Goal: Task Accomplishment & Management: Use online tool/utility

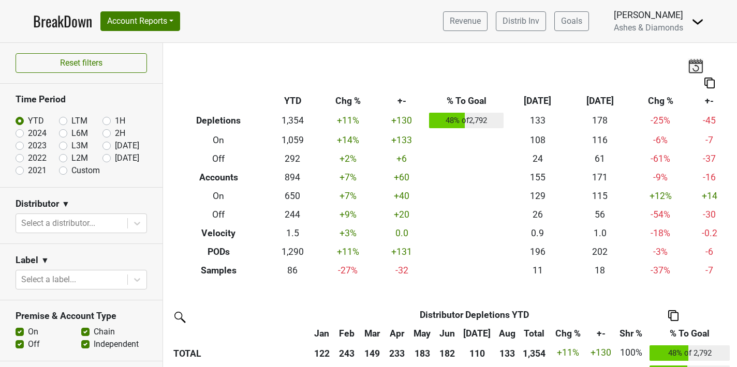
click at [73, 24] on link "BreakDown" at bounding box center [62, 21] width 59 height 22
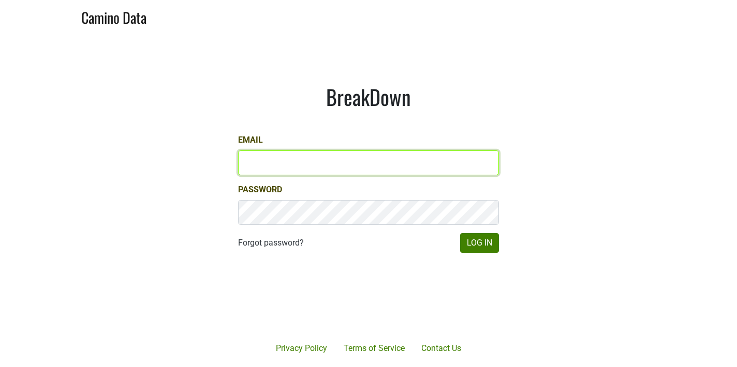
click at [283, 159] on input "Email" at bounding box center [368, 163] width 261 height 25
type input "chad@ashesdiamonds.com"
click at [460, 233] on button "Log In" at bounding box center [479, 243] width 39 height 20
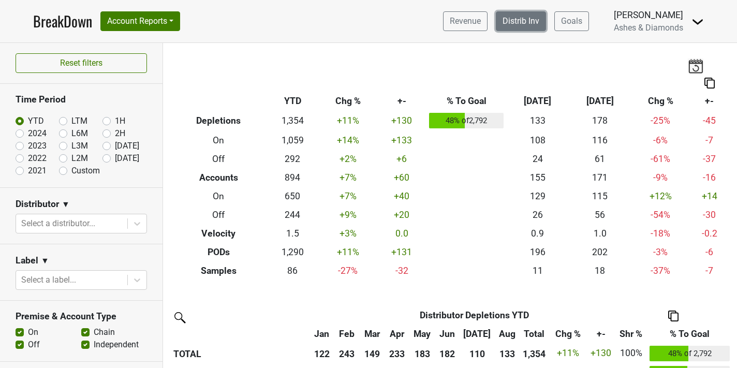
click at [528, 17] on link "Distrib Inv" at bounding box center [521, 21] width 50 height 20
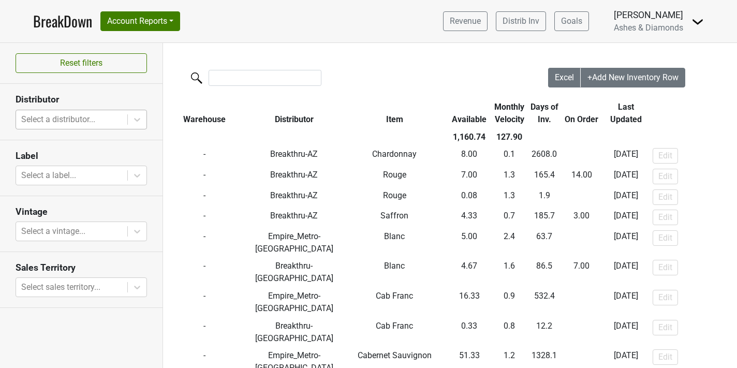
click at [72, 114] on div at bounding box center [71, 119] width 101 height 14
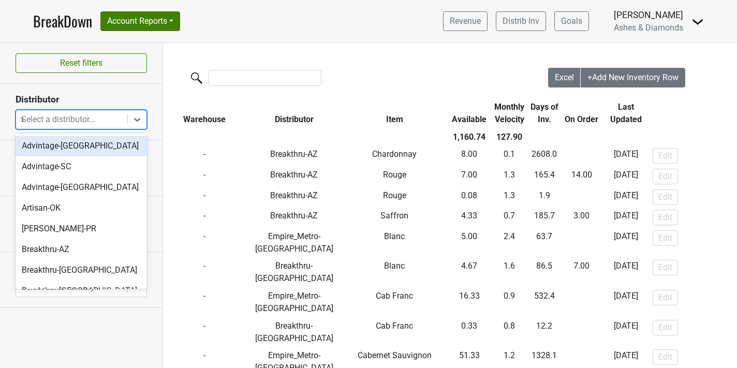
type input "va"
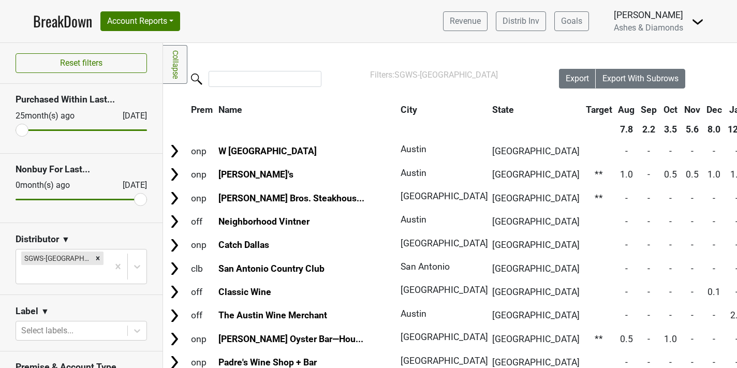
scroll to position [290, 52]
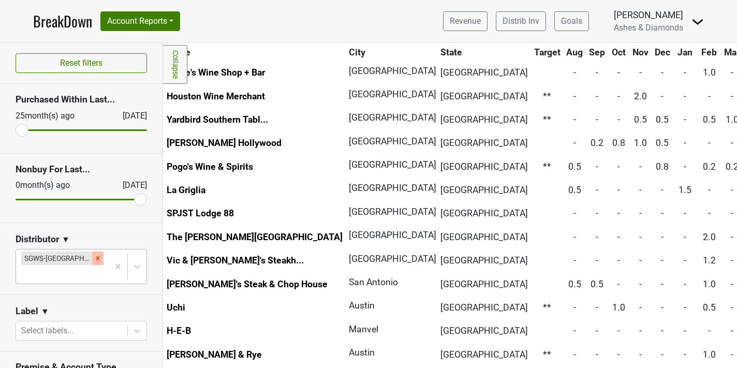
click at [94, 260] on icon "Remove SGWS-TX" at bounding box center [97, 258] width 7 height 7
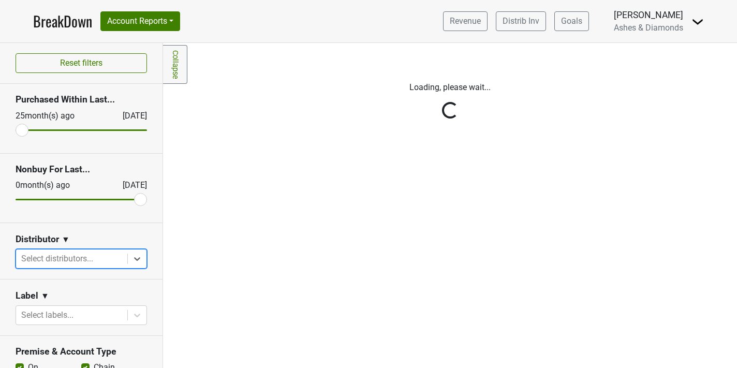
click at [71, 255] on div at bounding box center [71, 259] width 101 height 14
type input "va"
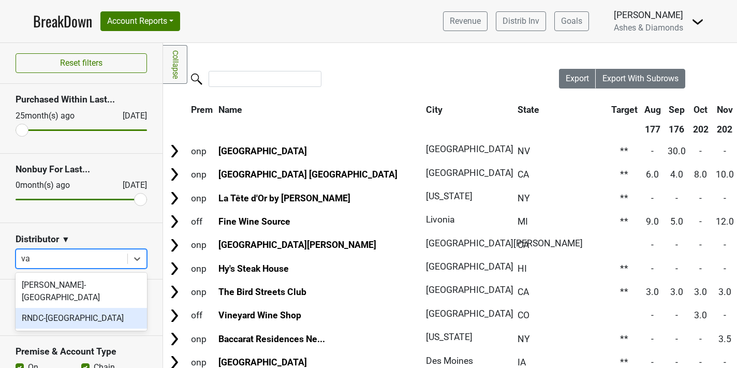
click at [57, 308] on div "RNDC-[GEOGRAPHIC_DATA]" at bounding box center [81, 318] width 131 height 21
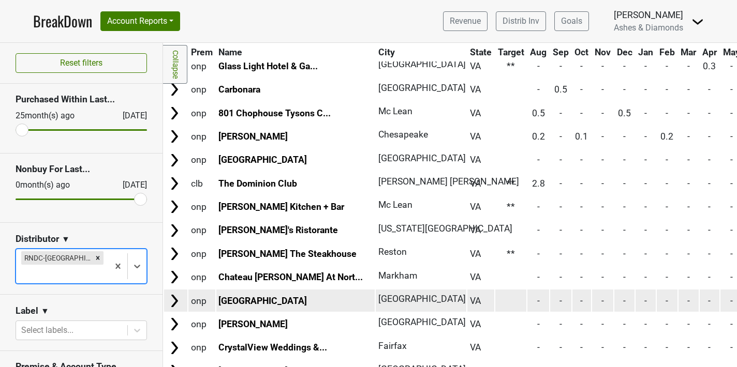
scroll to position [346, 0]
